Goal: Information Seeking & Learning: Learn about a topic

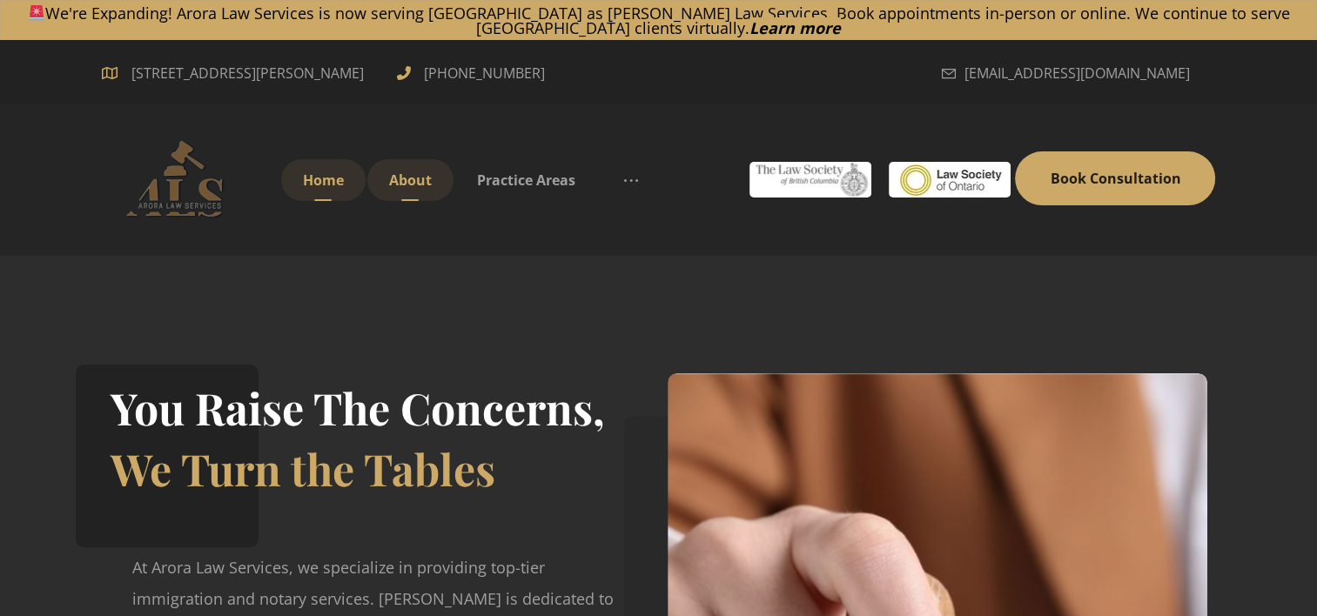
click at [406, 178] on span "About" at bounding box center [410, 180] width 43 height 19
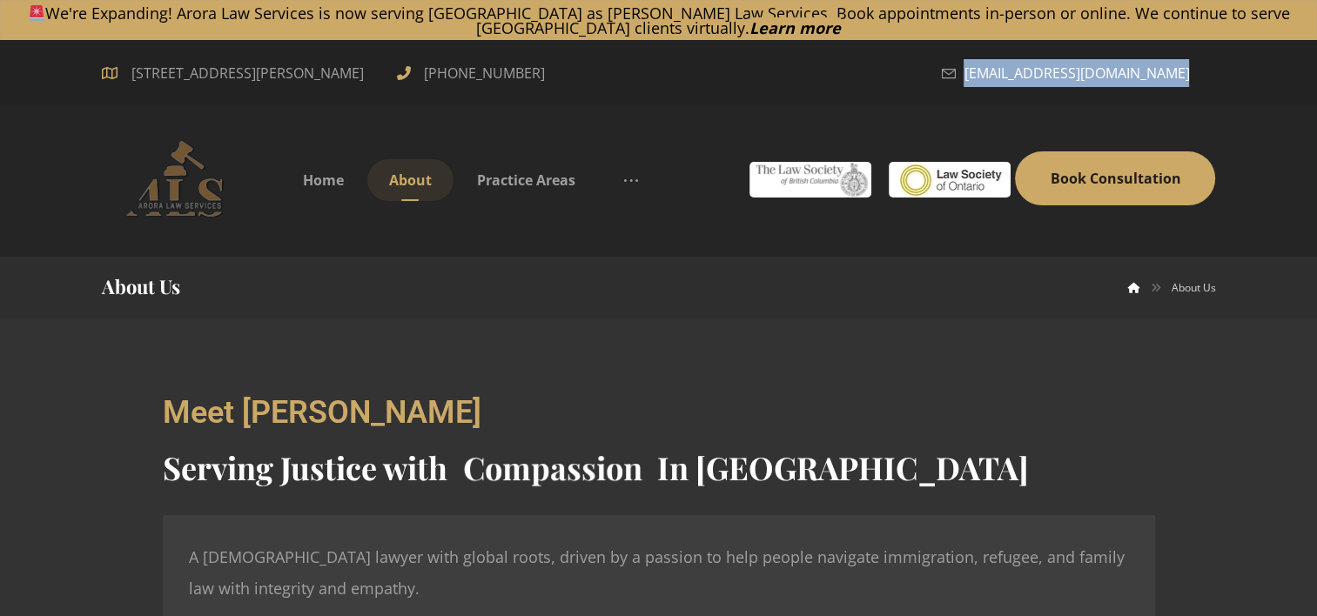
drag, startPoint x: 1191, startPoint y: 74, endPoint x: 1236, endPoint y: 81, distance: 44.9
click at [1236, 81] on div "7300 Edmonds St #800, Burnaby, BC, V3N 0G8, Canada +1 (647) 704-8377 contact@ar…" at bounding box center [658, 72] width 1317 height 64
copy div "[EMAIL_ADDRESS][DOMAIN_NAME]"
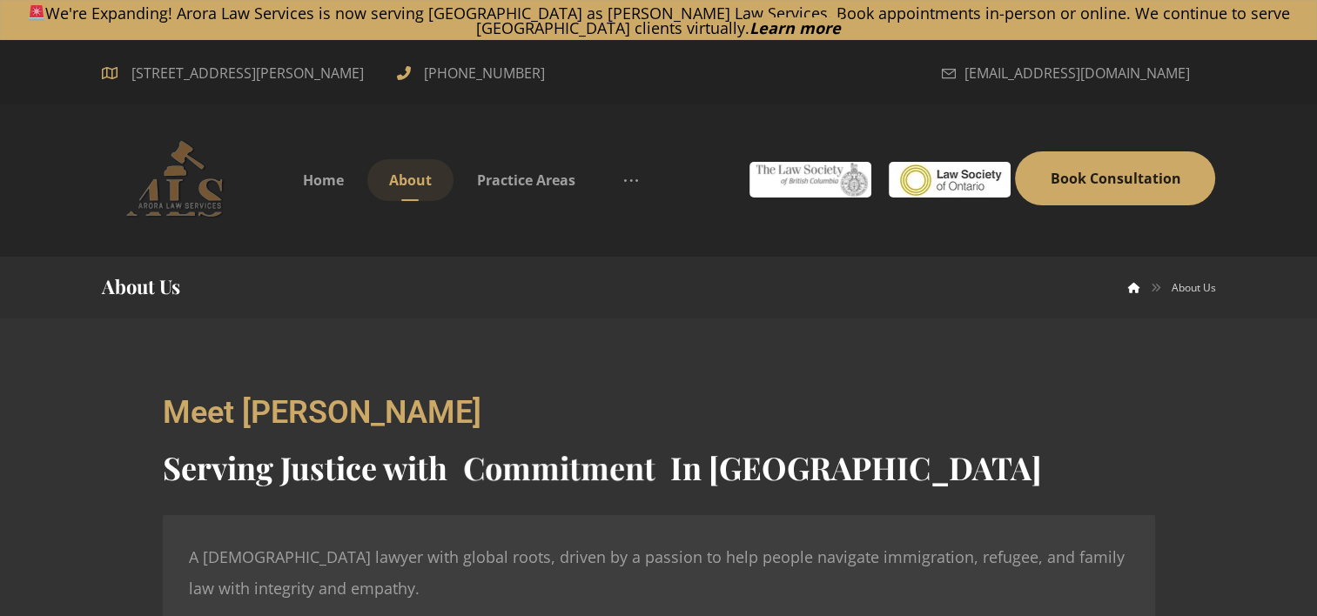
click at [1208, 288] on b "About Us" at bounding box center [1193, 286] width 44 height 17
click at [316, 178] on span "Home" at bounding box center [323, 180] width 41 height 19
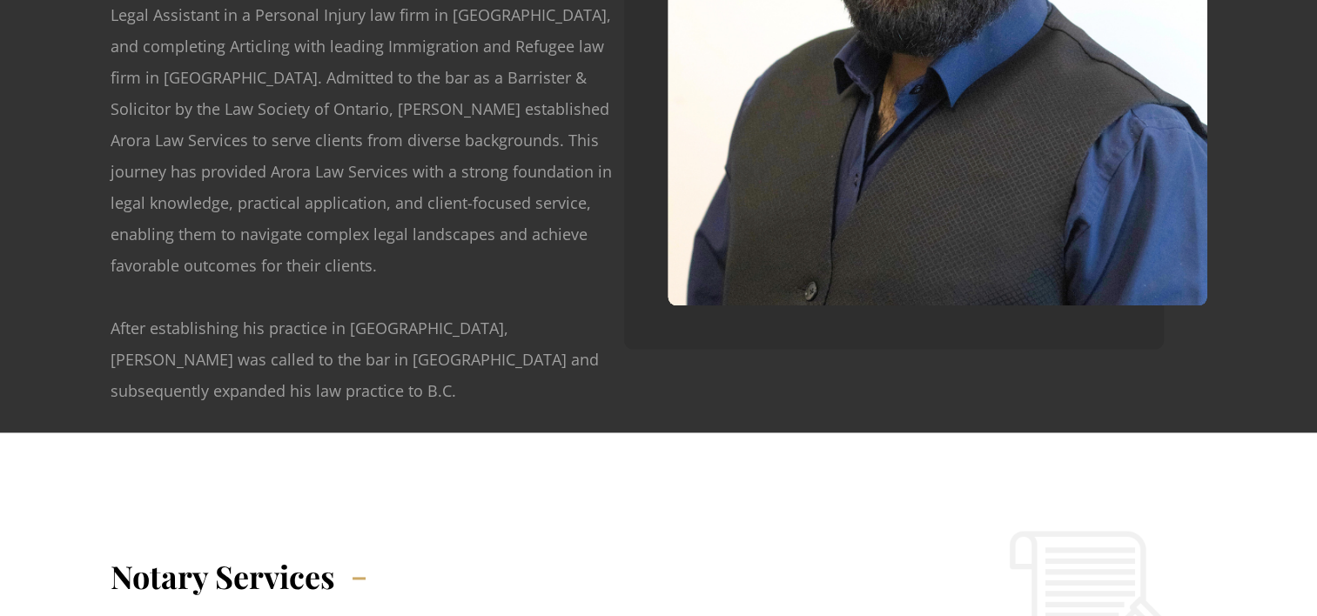
scroll to position [1608, 0]
